Goal: Check status: Check status

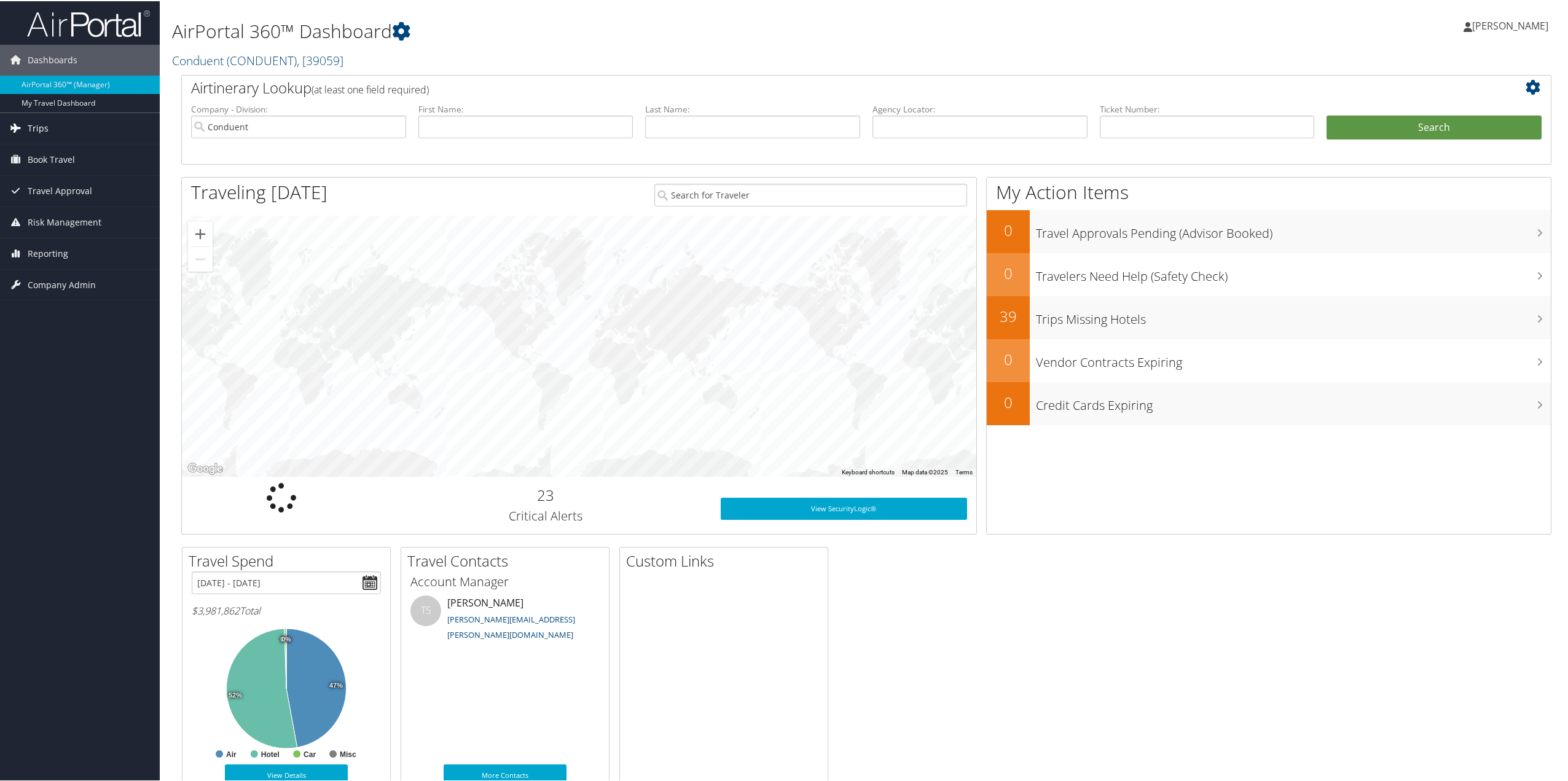
click at [40, 125] on span "Trips" at bounding box center [38, 127] width 21 height 31
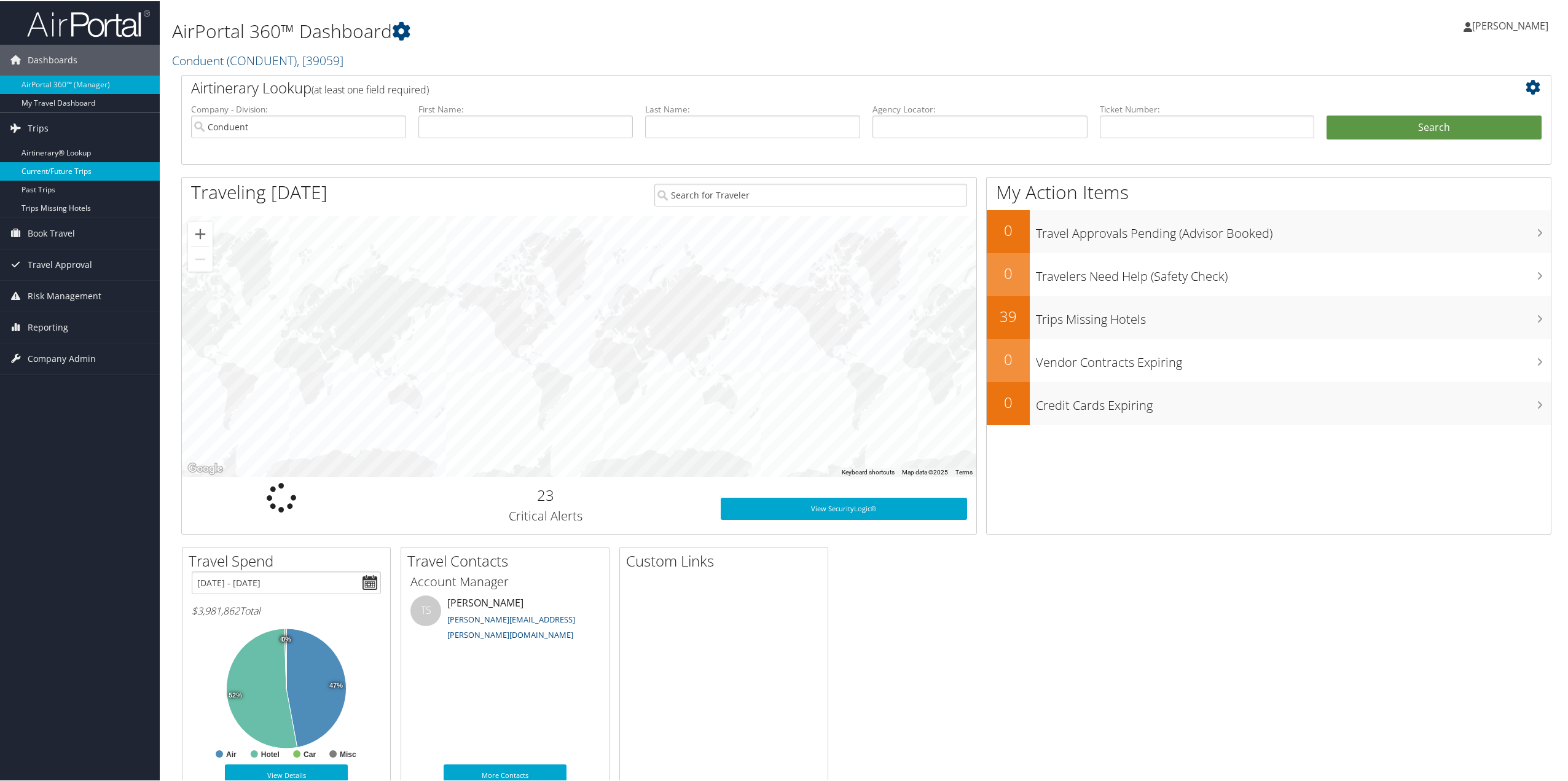
click at [79, 173] on link "Current/Future Trips" at bounding box center [80, 170] width 160 height 18
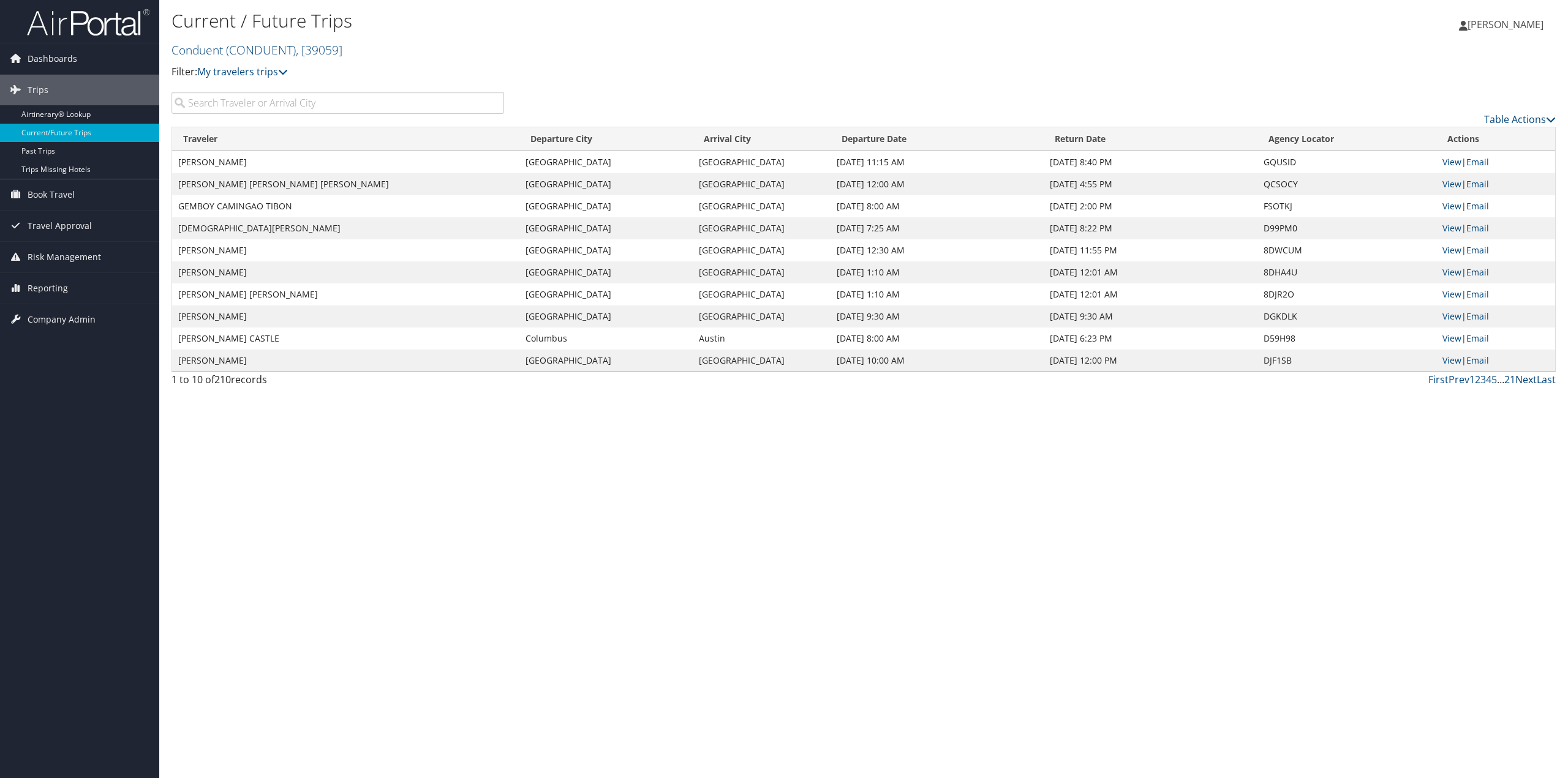
click at [1529, 378] on link "Next" at bounding box center [1526, 380] width 21 height 14
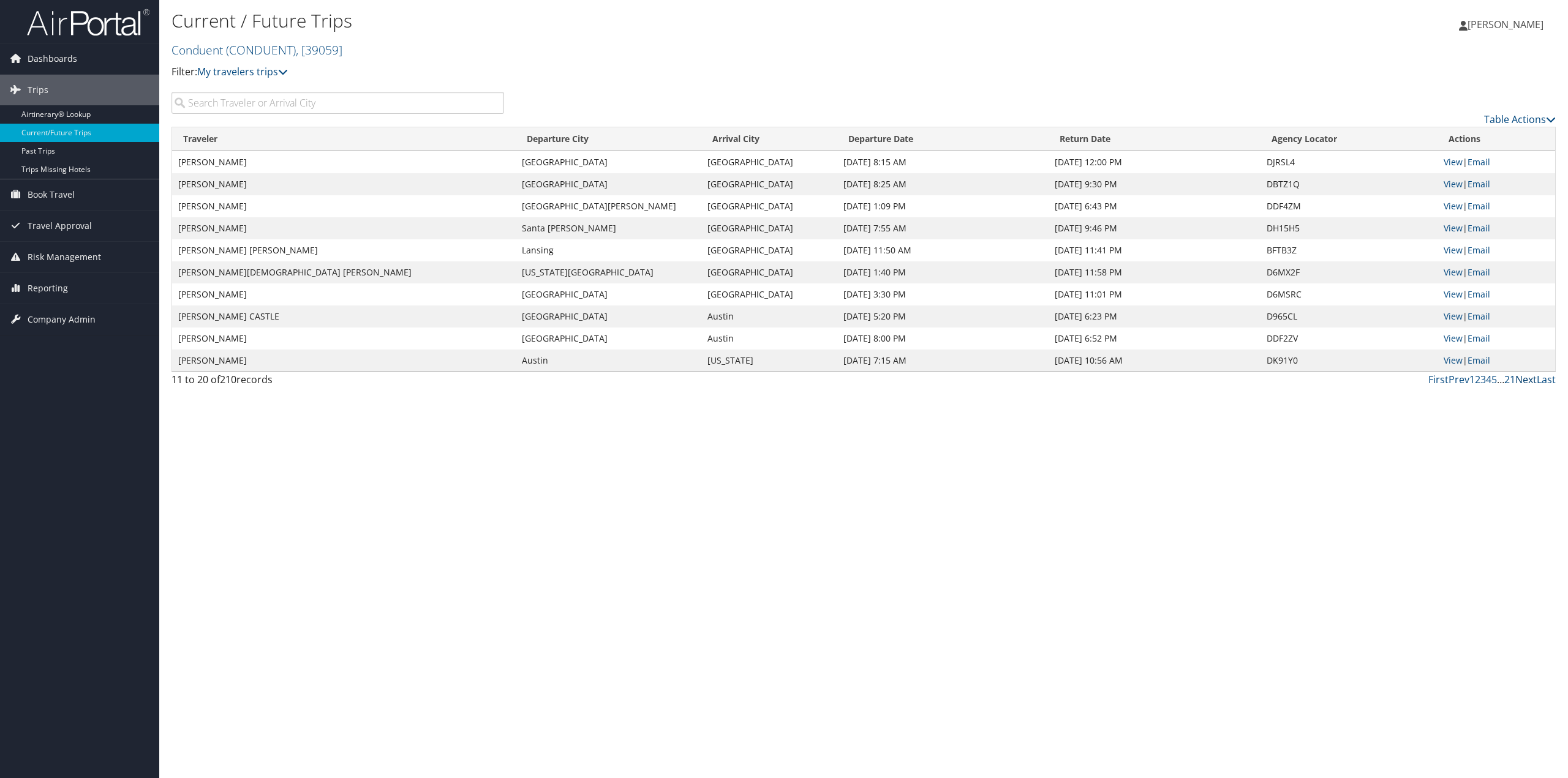
click at [1525, 381] on link "Next" at bounding box center [1526, 380] width 21 height 14
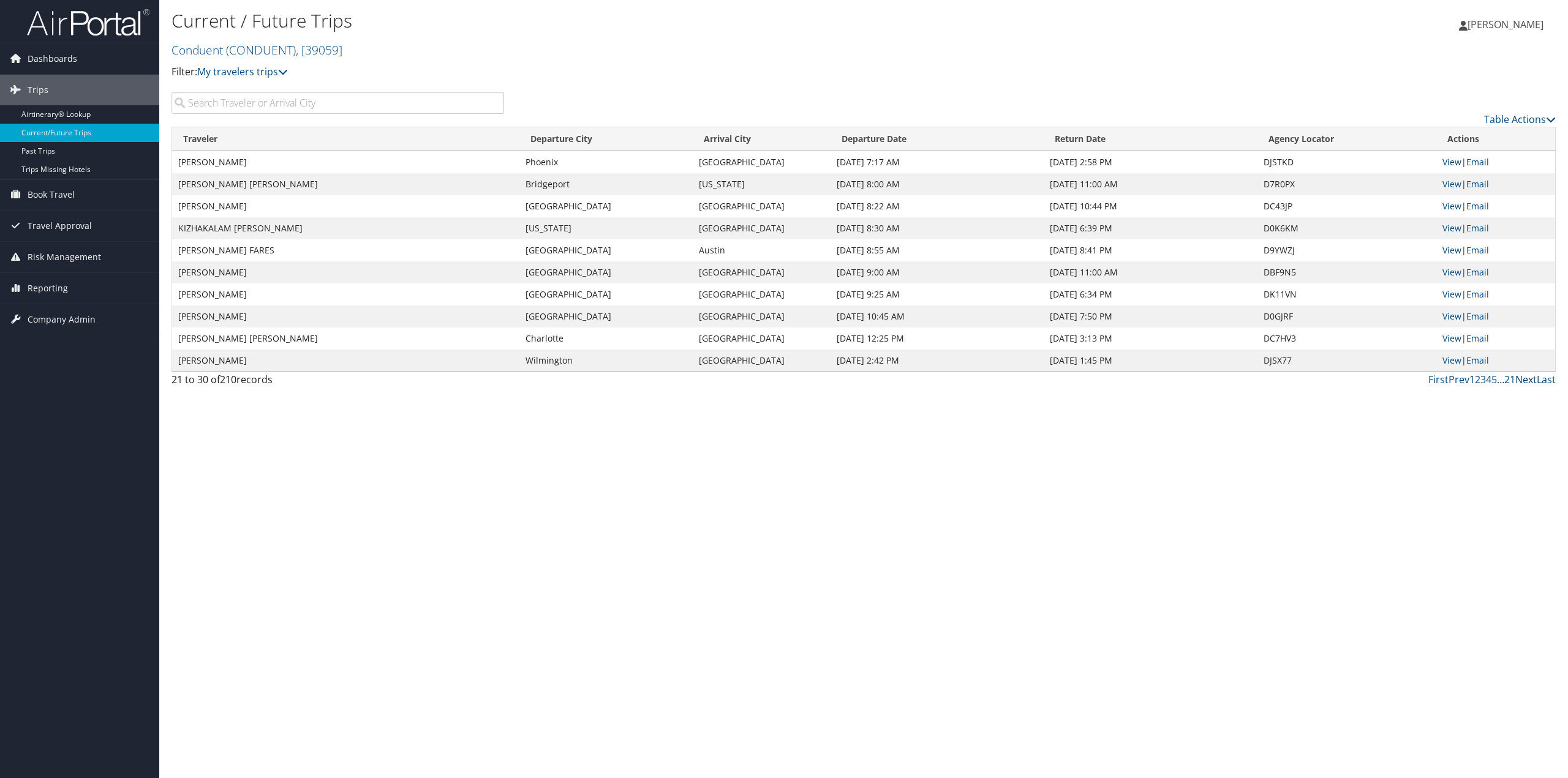
click at [1522, 378] on link "Next" at bounding box center [1526, 380] width 21 height 14
click at [248, 101] on input "search" at bounding box center [338, 103] width 333 height 22
click at [1525, 379] on link "Next" at bounding box center [1526, 380] width 21 height 14
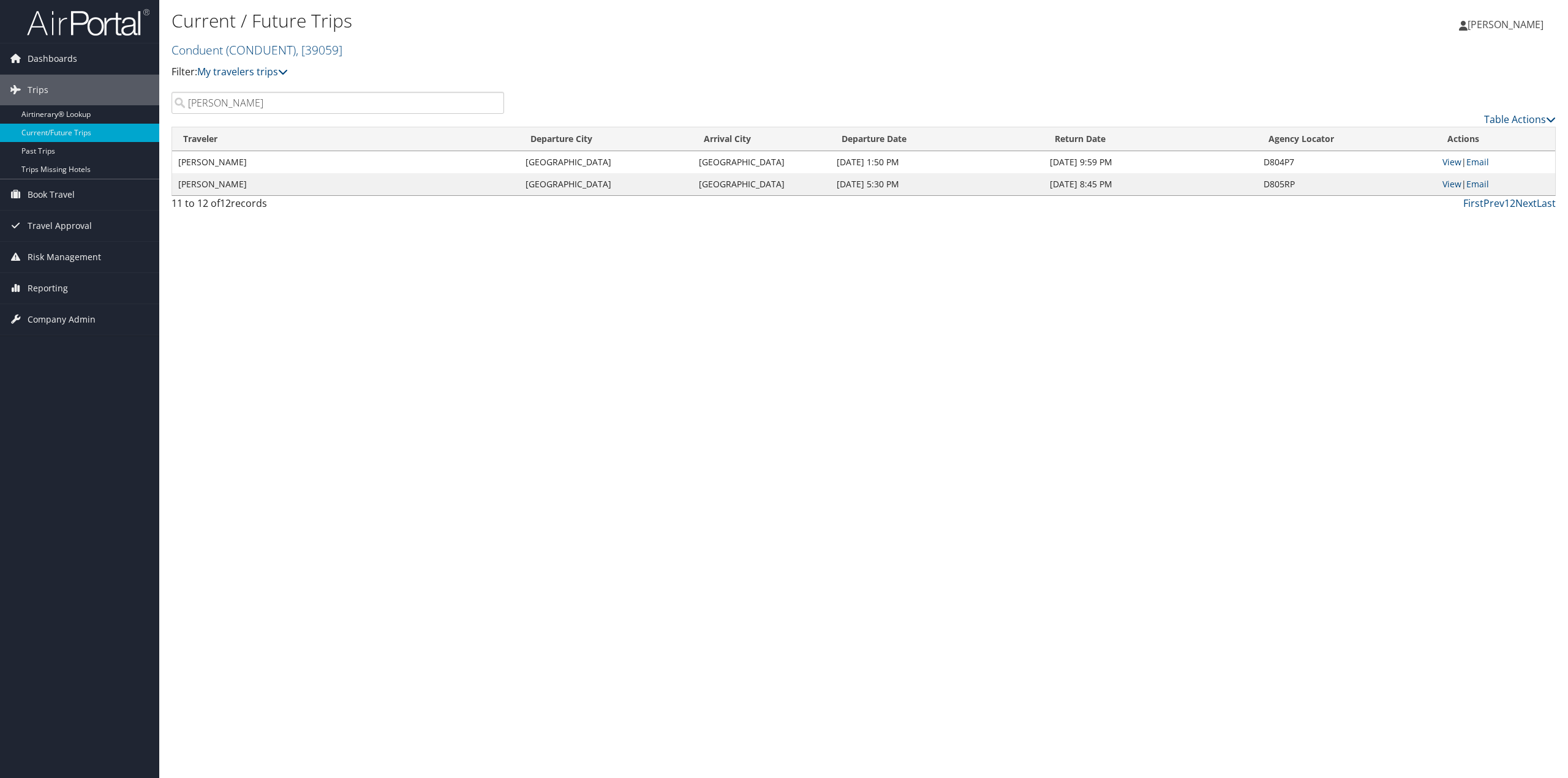
click at [209, 101] on input "[PERSON_NAME]" at bounding box center [338, 103] width 333 height 22
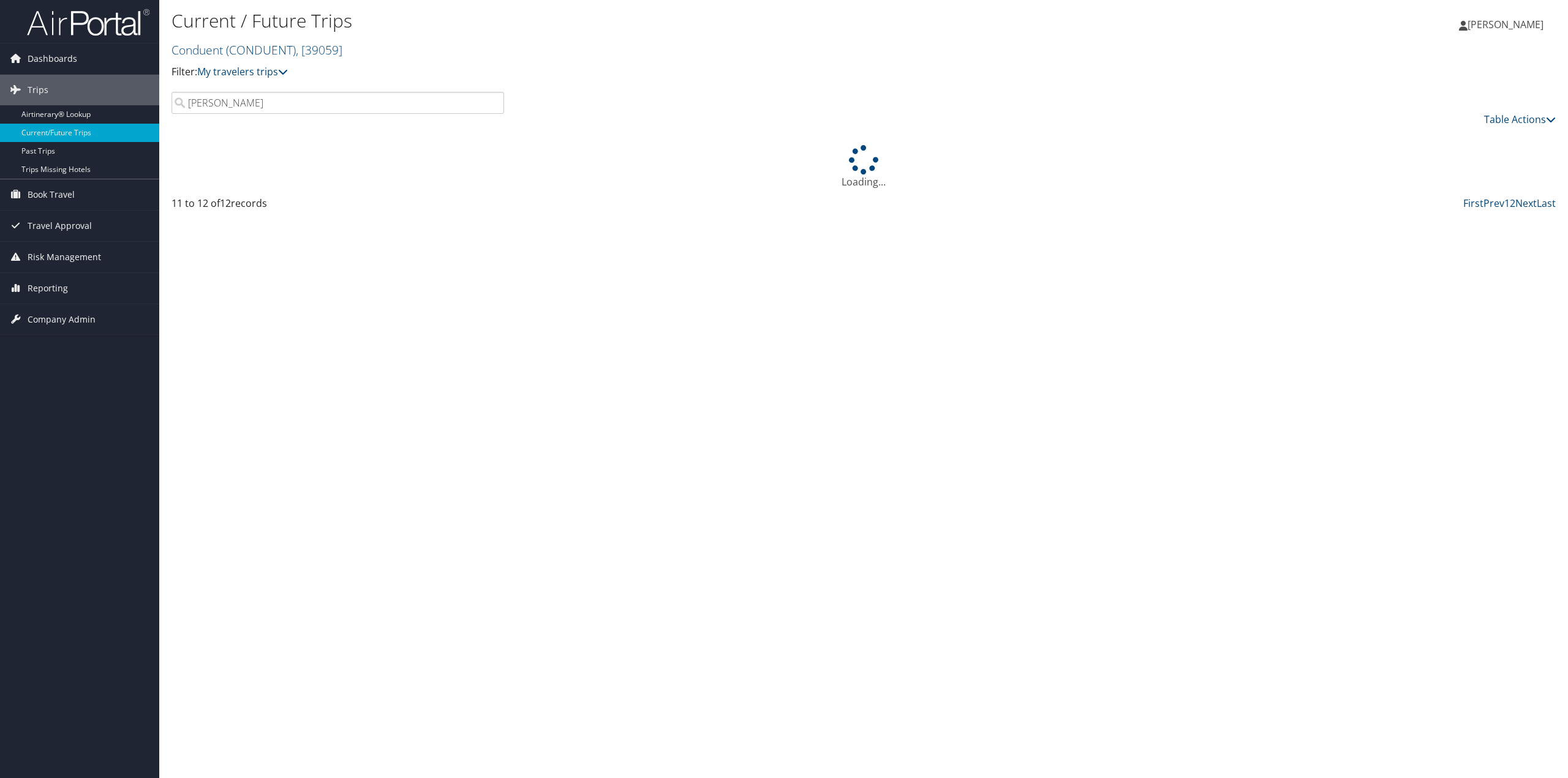
type input "[PERSON_NAME]"
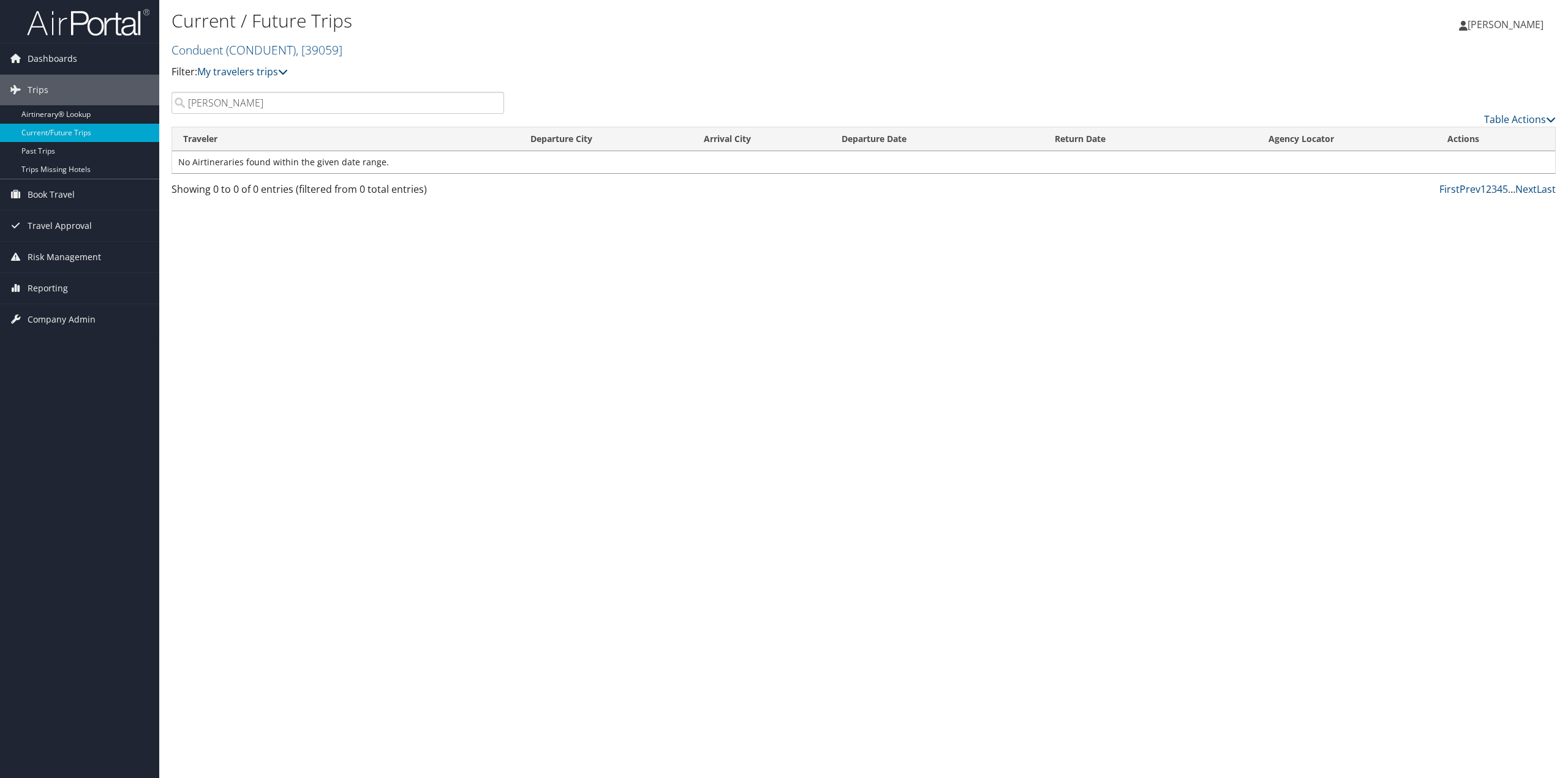
click at [219, 100] on input "[PERSON_NAME]" at bounding box center [338, 103] width 333 height 22
